Goal: Task Accomplishment & Management: Use online tool/utility

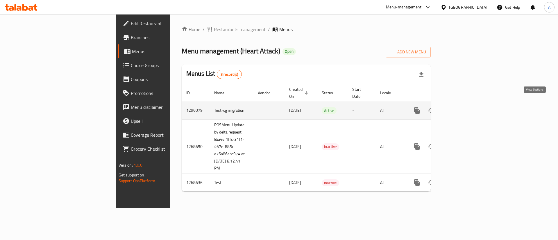
click at [466, 104] on link "enhanced table" at bounding box center [459, 111] width 14 height 14
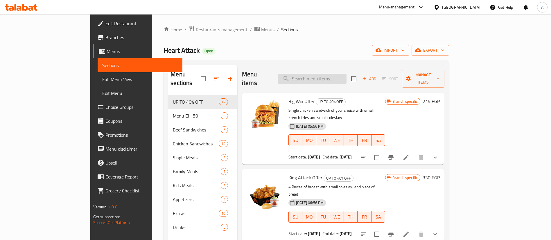
paste input "Snack"
click at [336, 75] on input "Snack" at bounding box center [312, 79] width 69 height 10
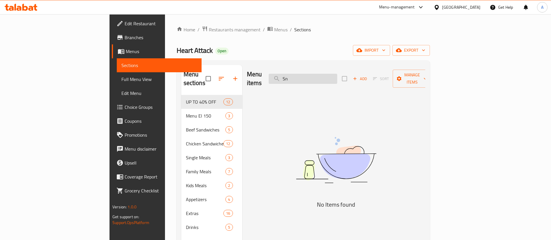
type input "S"
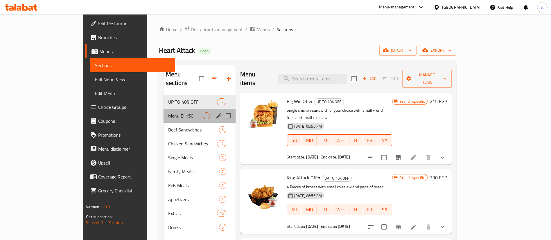
click at [163, 109] on div "Menu El 150 3" at bounding box center [199, 116] width 72 height 14
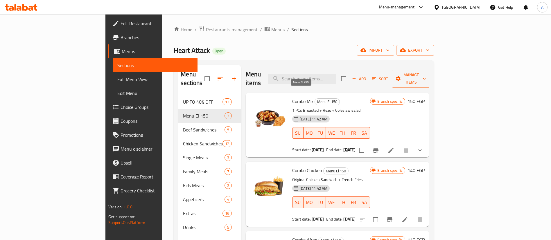
click at [315, 98] on span "Menu El 150" at bounding box center [327, 101] width 25 height 7
copy span "Menu El 150"
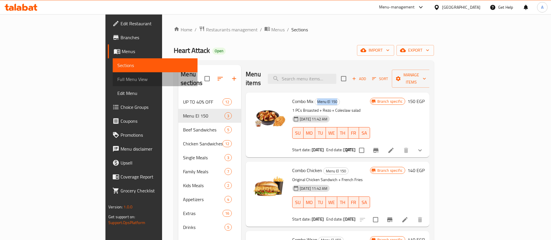
click at [117, 80] on span "Full Menu View" at bounding box center [155, 79] width 76 height 7
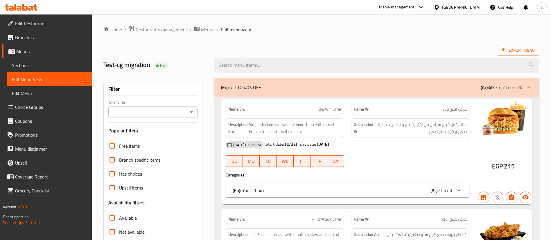
click at [204, 31] on span "Menus" at bounding box center [207, 29] width 13 height 7
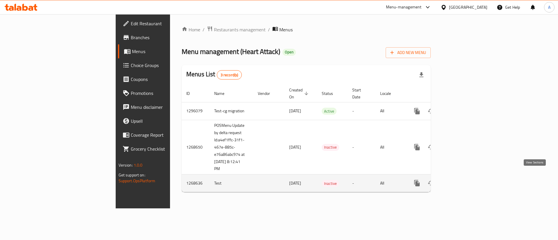
click at [462, 180] on icon "enhanced table" at bounding box center [458, 183] width 7 height 7
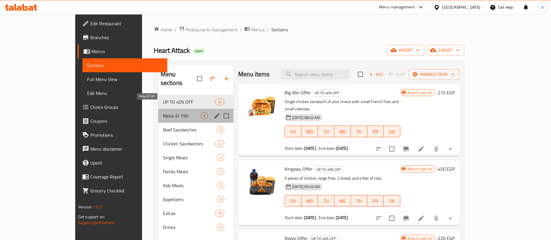
click at [163, 112] on span "Menu El 150" at bounding box center [182, 115] width 38 height 7
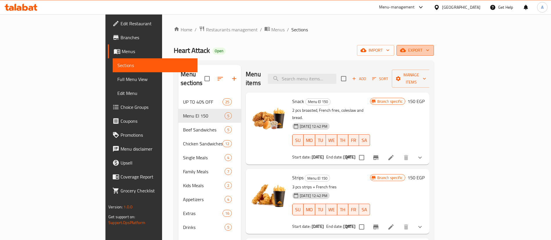
click at [430, 51] on icon "button" at bounding box center [428, 50] width 6 height 6
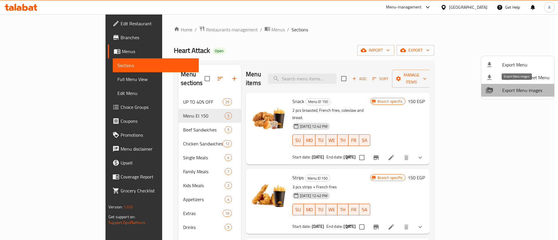
click at [523, 90] on span "Export Menu images" at bounding box center [525, 90] width 47 height 7
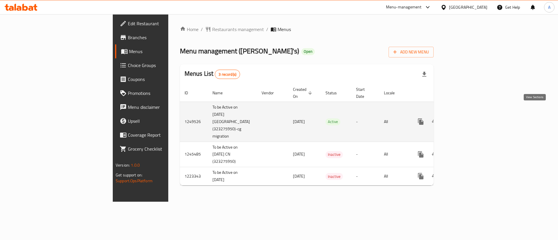
click at [466, 118] on icon "enhanced table" at bounding box center [462, 121] width 7 height 7
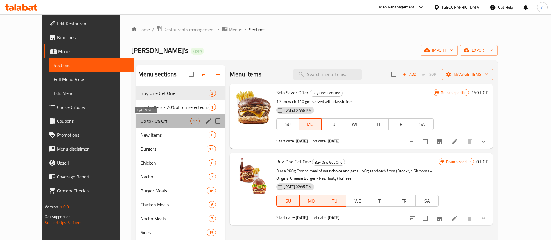
click at [167, 121] on span "Up to 40% Off" at bounding box center [166, 121] width 50 height 7
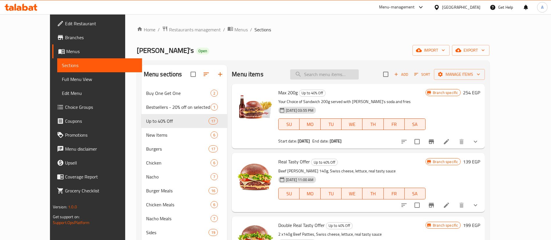
click at [328, 73] on input "search" at bounding box center [324, 74] width 69 height 10
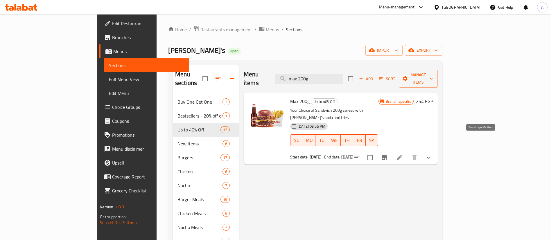
type input "max 200g"
click at [388, 154] on icon "Branch-specific-item" at bounding box center [384, 157] width 7 height 7
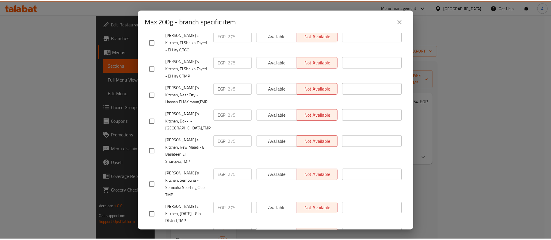
scroll to position [488, 0]
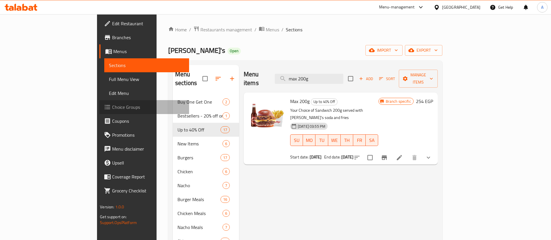
click at [112, 108] on span "Choice Groups" at bounding box center [148, 107] width 72 height 7
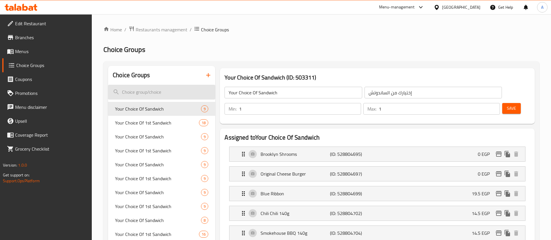
click at [146, 94] on input "search" at bounding box center [161, 92] width 107 height 15
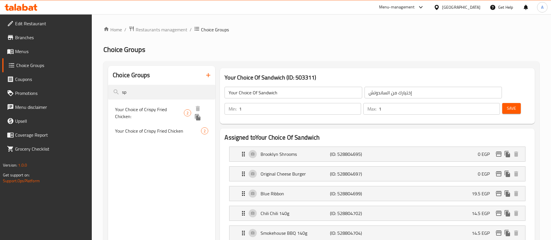
type input "sp"
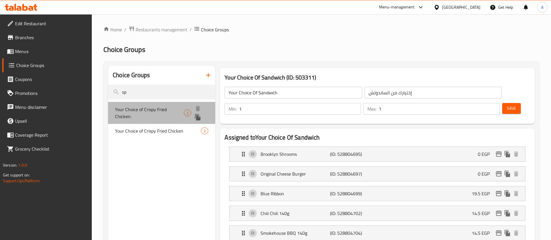
click at [154, 111] on span "Your Choice of Crispy Fried Chicken:" at bounding box center [149, 113] width 69 height 14
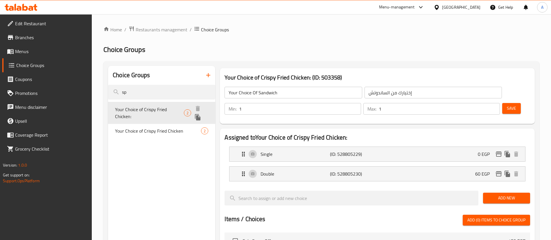
type input "Your Choice of Crispy Fried Chicken:"
type input "اختيارك من كريسبي فرايد تشيكن"
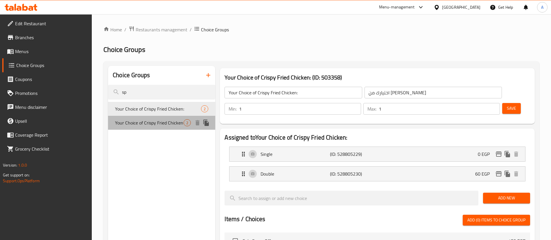
click at [155, 124] on span "Your Choice of Crispy Fried Chicken" at bounding box center [149, 122] width 69 height 7
type input "Your Choice of Crispy Fried Chicken"
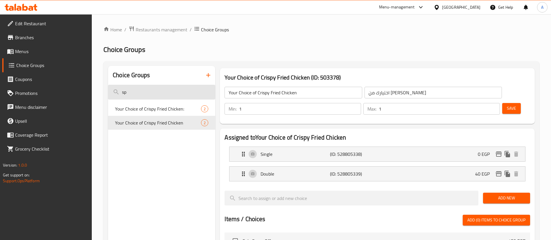
click at [156, 98] on input "sp" at bounding box center [161, 92] width 107 height 15
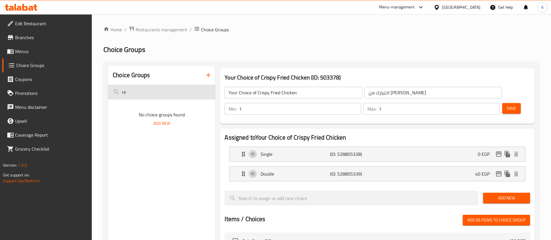
type input "r"
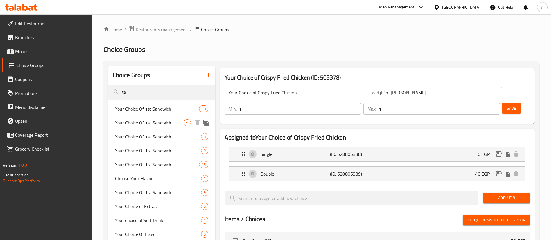
type input "tas"
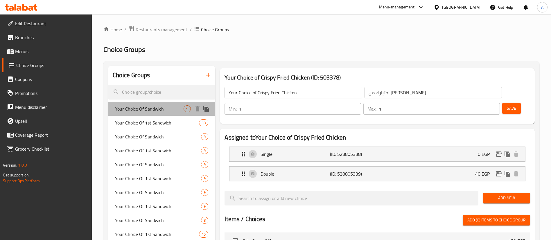
click at [158, 112] on span "Your Choice Of Sandwich" at bounding box center [149, 108] width 69 height 7
type input "Your Choice Of Sandwich"
type input "إختيارك من الساندوتش"
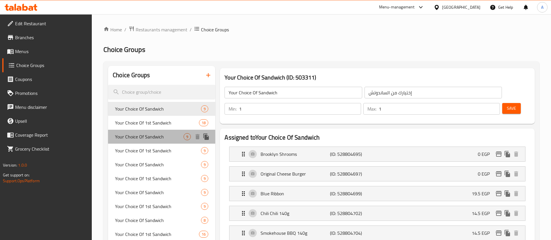
click at [157, 133] on span "Your Choice Of Sandwich" at bounding box center [149, 136] width 69 height 7
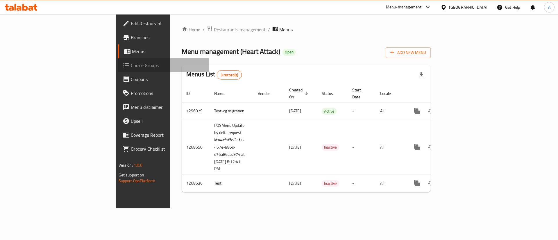
click at [118, 70] on link "Choice Groups" at bounding box center [163, 65] width 91 height 14
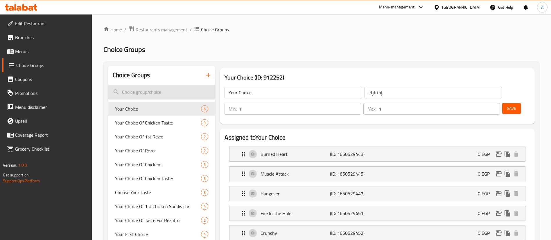
click at [146, 91] on input "search" at bounding box center [161, 92] width 107 height 15
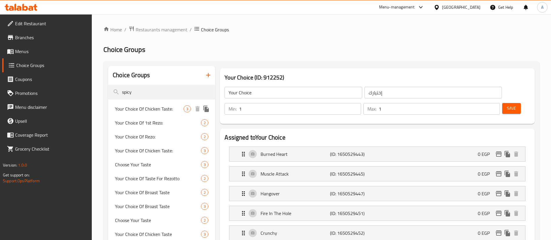
type input "spicy"
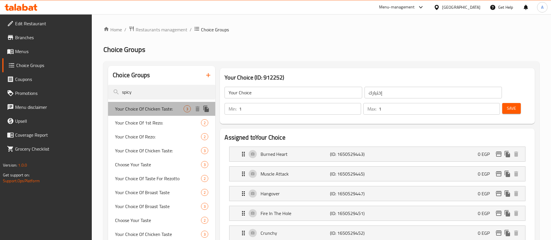
click at [144, 108] on span "Your Choice Of Chicken Taste:" at bounding box center [149, 108] width 69 height 7
type input "Your Choice Of Chicken Taste:"
type input "اختيارك من طعم الدجاج:"
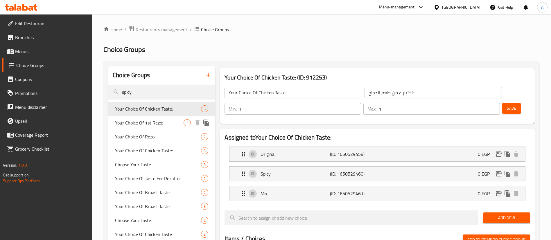
click at [162, 119] on span "Your Choice Of 1st Rezo:" at bounding box center [149, 122] width 69 height 7
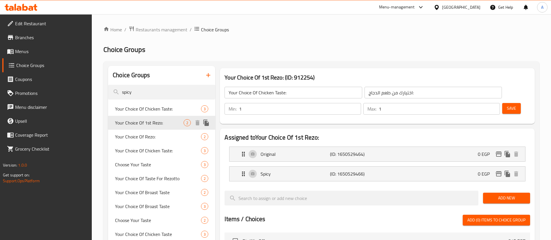
type input "Your Choice Of 1st Rezo:"
type input "اختيارك من اول ريزو:"
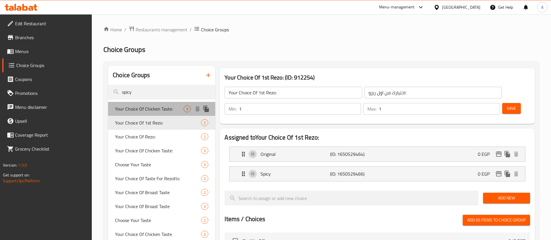
click at [165, 109] on span "Your Choice Of Chicken Taste:" at bounding box center [149, 108] width 69 height 7
type input "Your Choice Of Chicken Taste:"
type input "اختيارك من طعم الدجاج:"
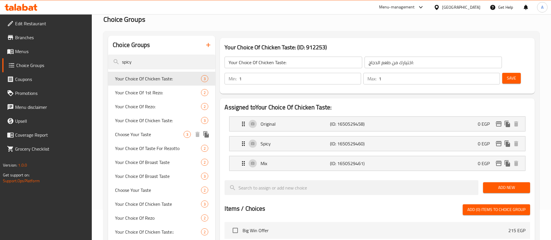
scroll to position [30, 0]
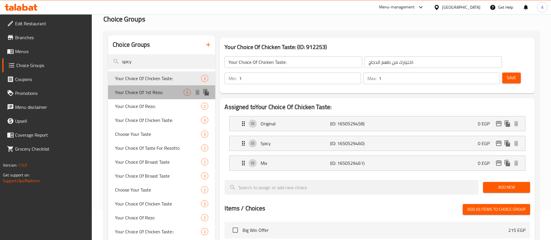
click at [154, 96] on span "Your Choice Of 1st Rezo:" at bounding box center [149, 92] width 69 height 7
type input "Your Choice Of 1st Rezo:"
type input "اختيارك من اول ريزو:"
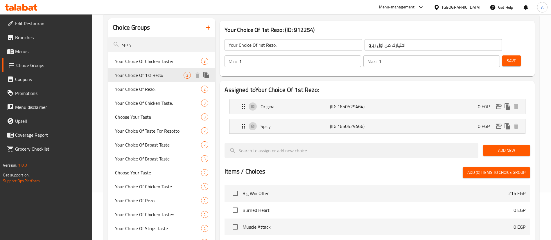
scroll to position [48, 0]
click at [155, 90] on span "Your Choice Of Rezo:" at bounding box center [149, 88] width 69 height 7
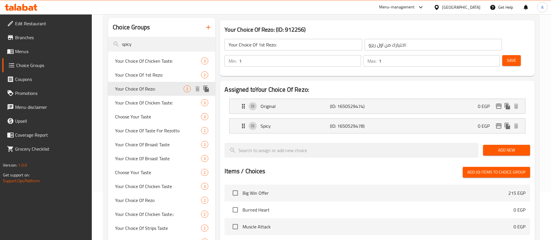
type input "Your Choice Of Rezo:"
type input "اختيارك من الريزو:"
click at [157, 104] on span "Your Choice Of Chicken Taste:" at bounding box center [149, 102] width 69 height 7
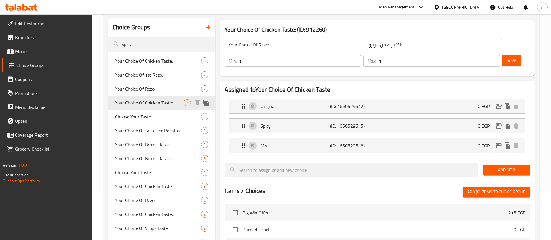
type input "Your Choice Of Chicken Taste:"
type input "اختيارك من طعم دجاج:"
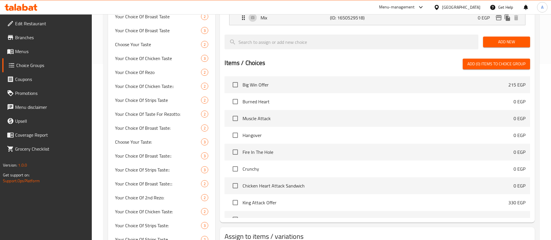
scroll to position [229, 0]
